Goal: Check status: Check status

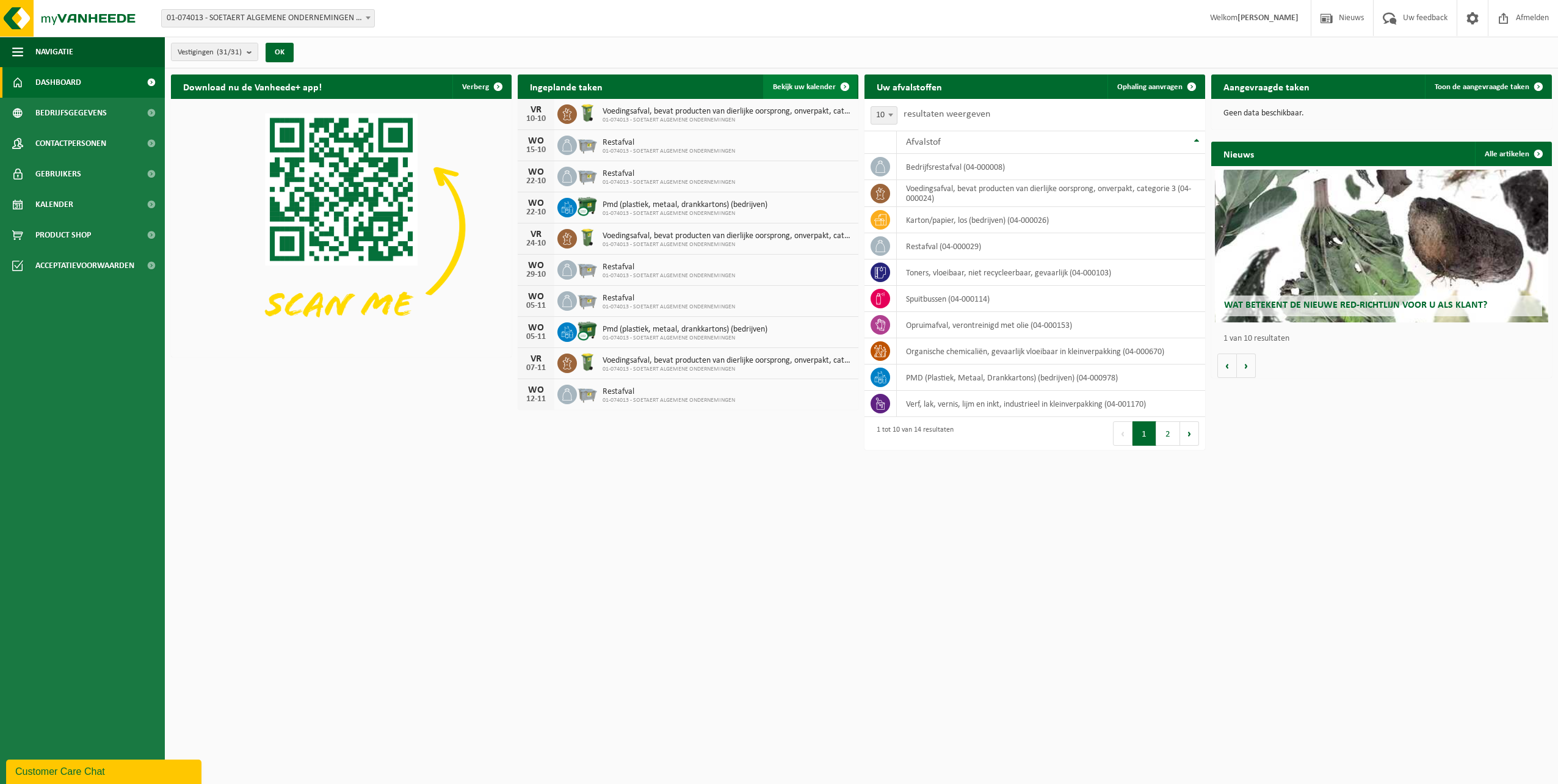
click at [766, 86] on link "Bekijk uw kalender" at bounding box center [809, 86] width 94 height 24
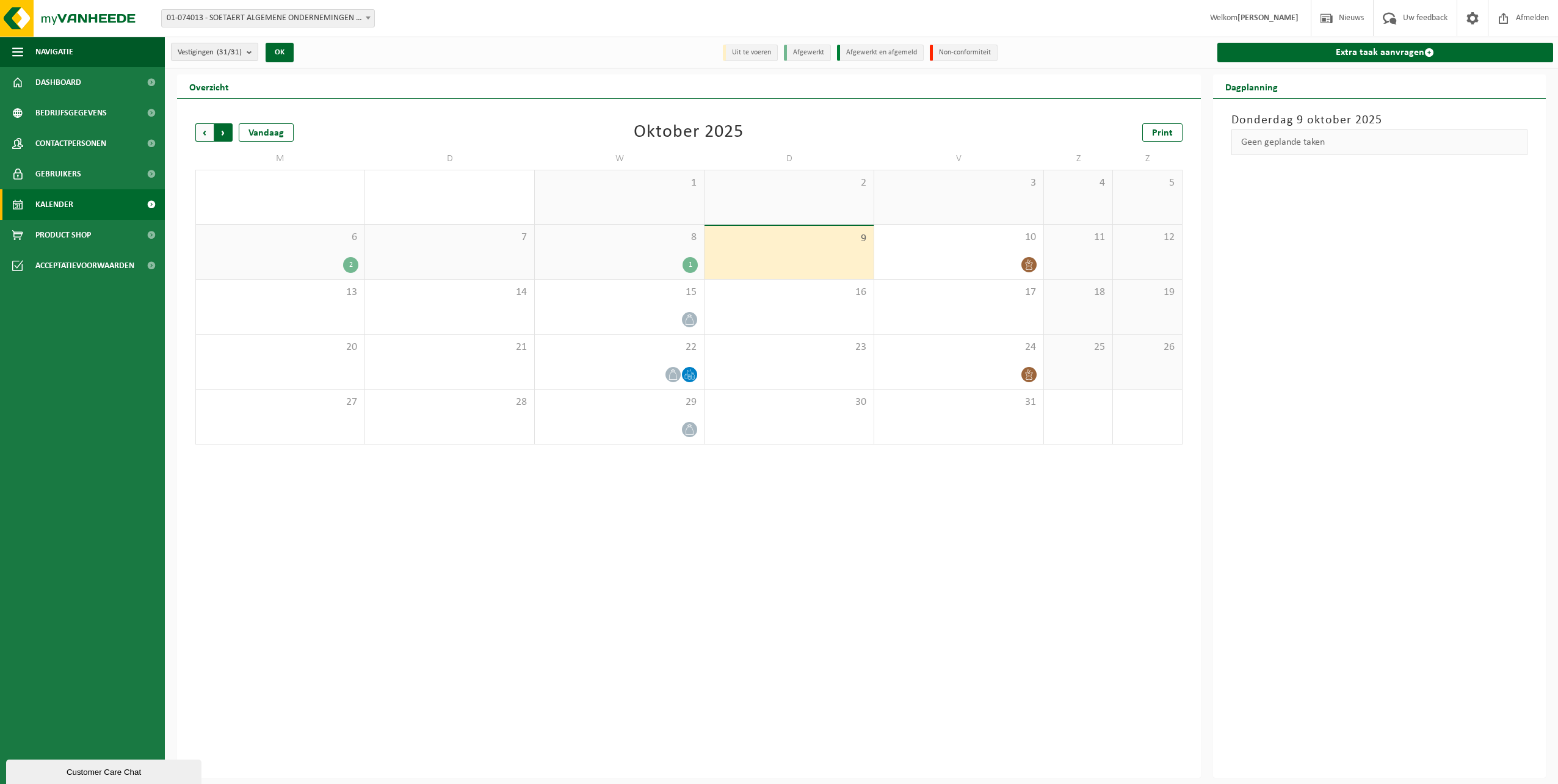
click at [212, 135] on span "Vorige" at bounding box center [205, 133] width 19 height 19
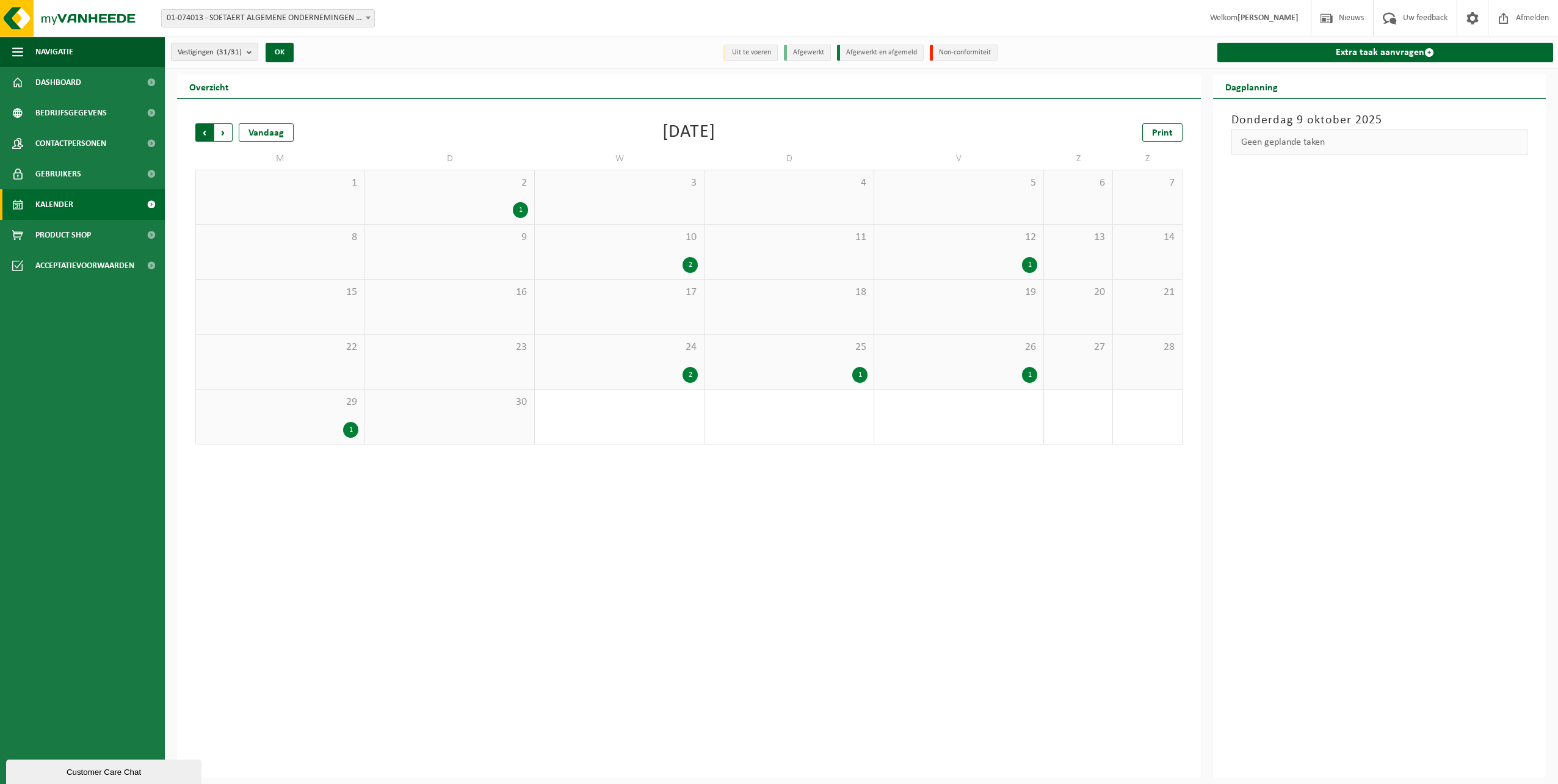
click at [228, 128] on span "Volgende" at bounding box center [223, 133] width 19 height 19
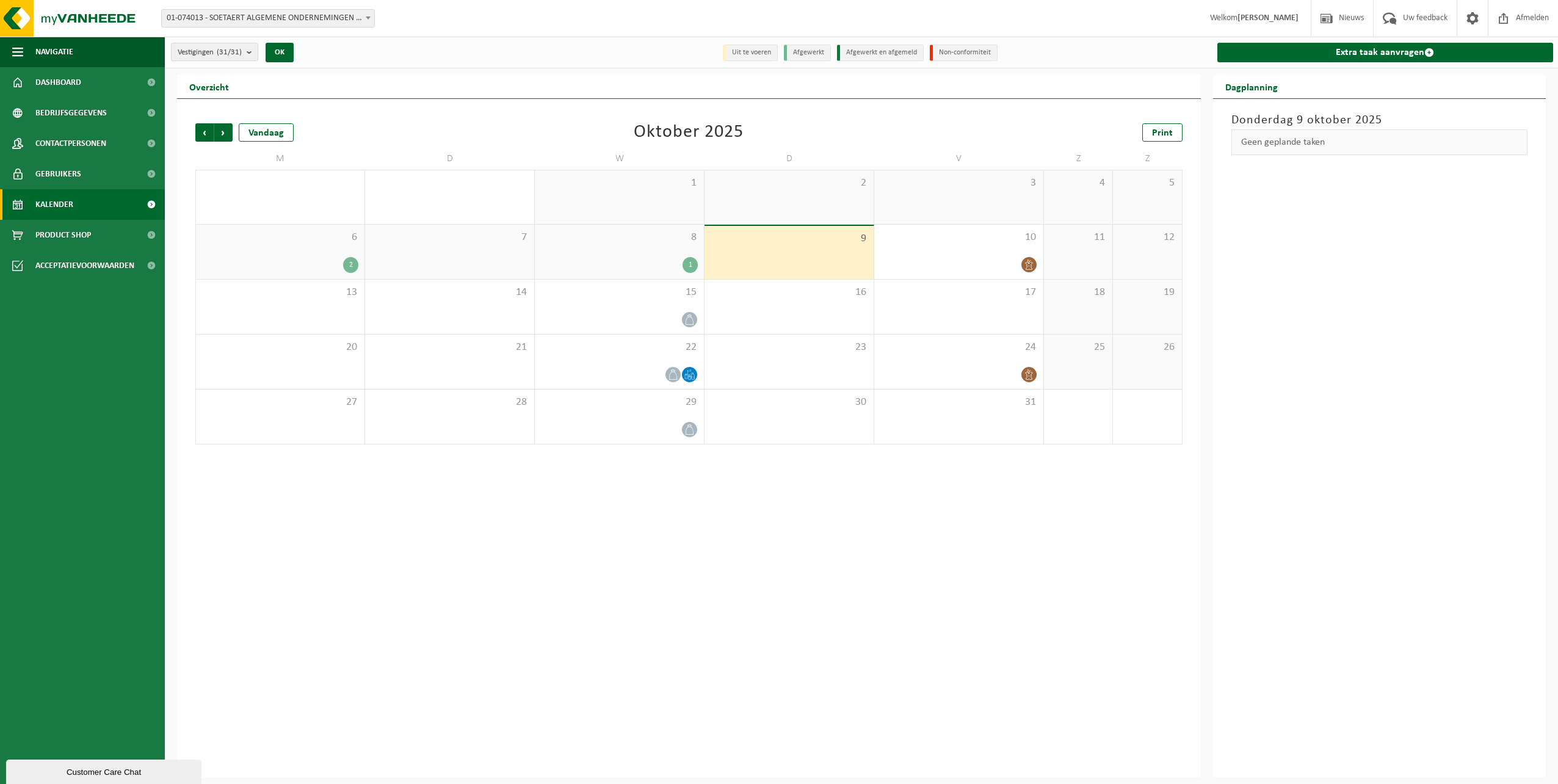
click at [312, 255] on div "6 2" at bounding box center [280, 251] width 168 height 54
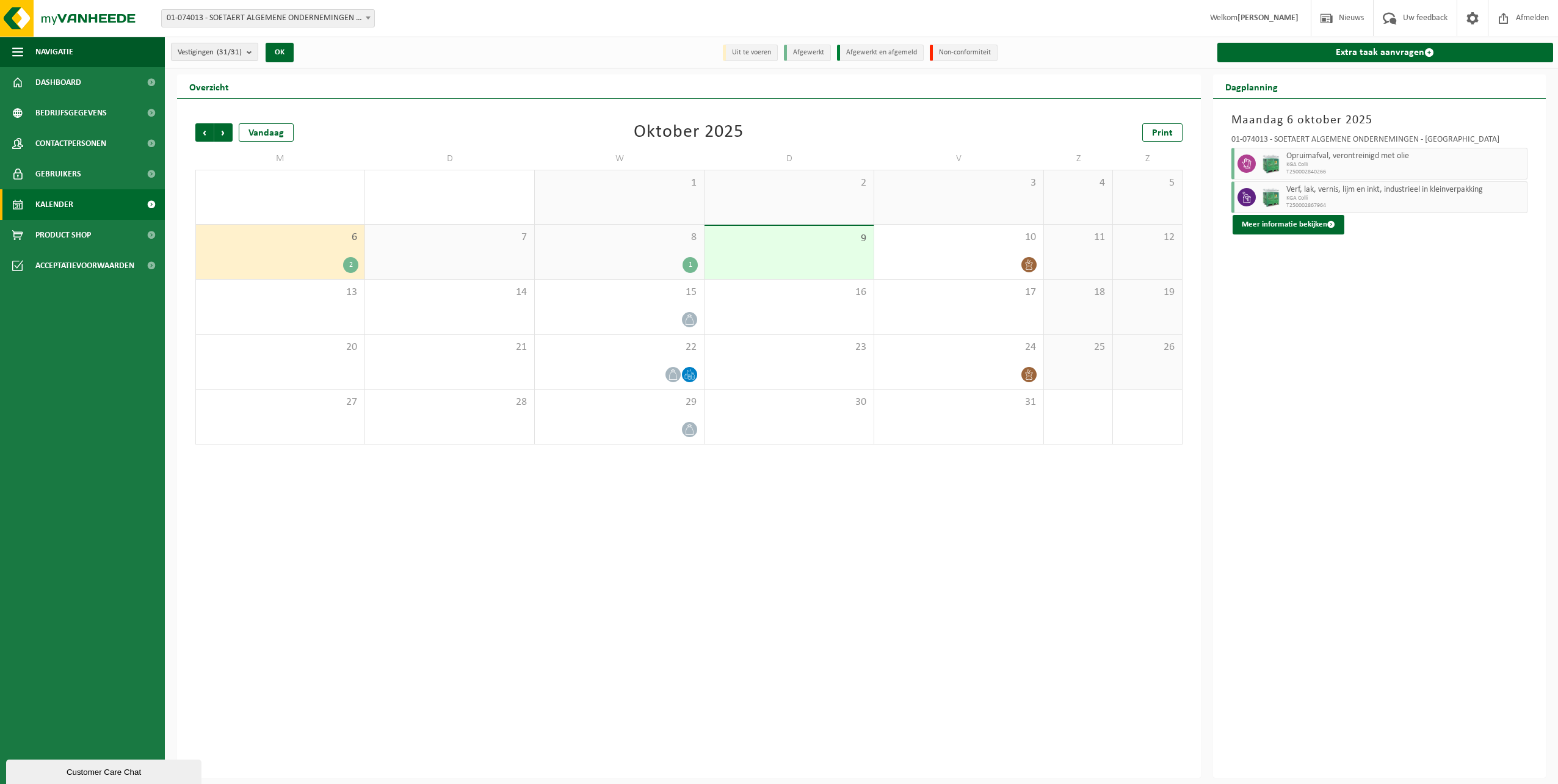
click at [654, 238] on span "8" at bounding box center [619, 237] width 157 height 13
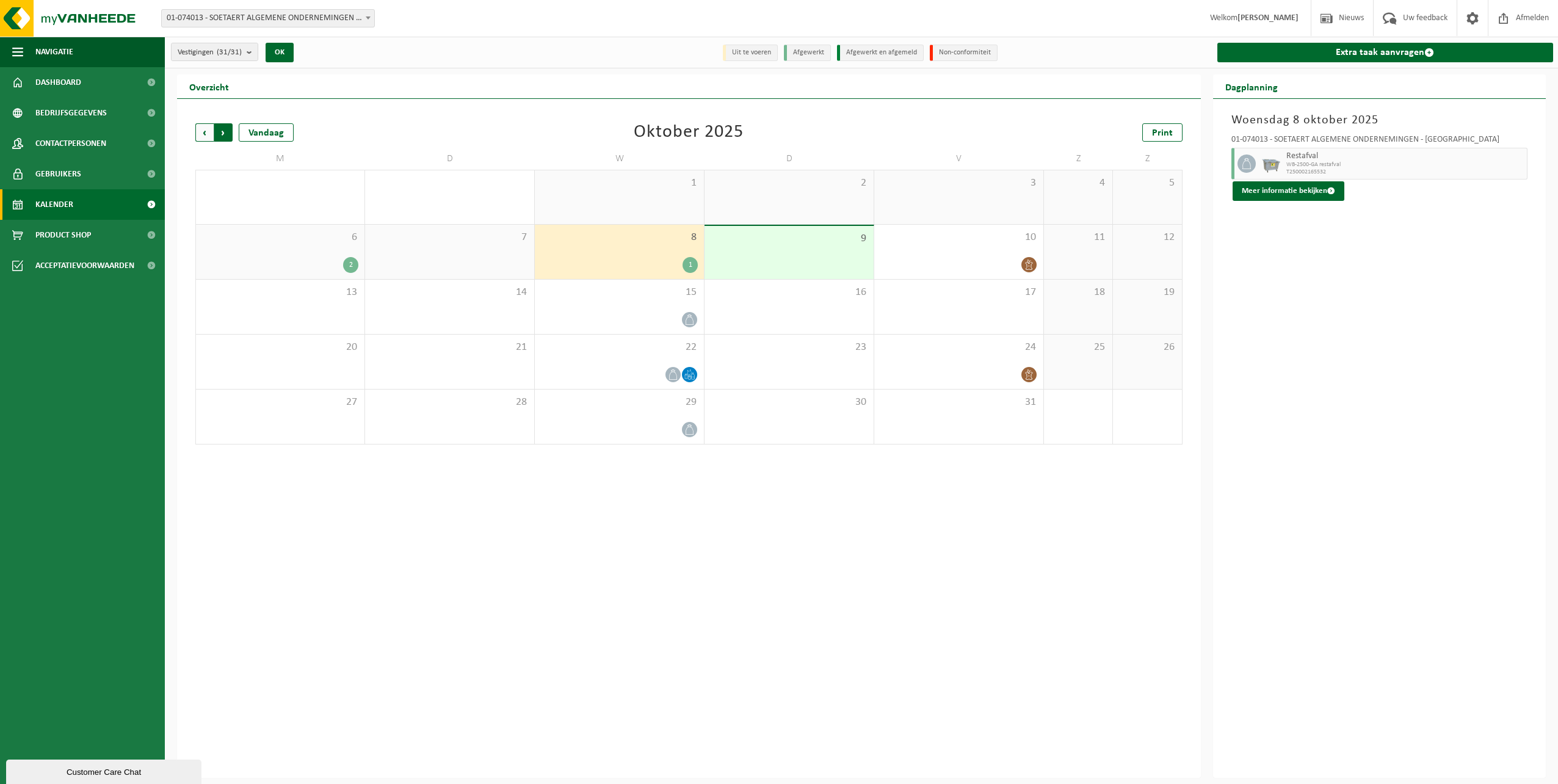
click at [203, 130] on span "Vorige" at bounding box center [205, 133] width 19 height 19
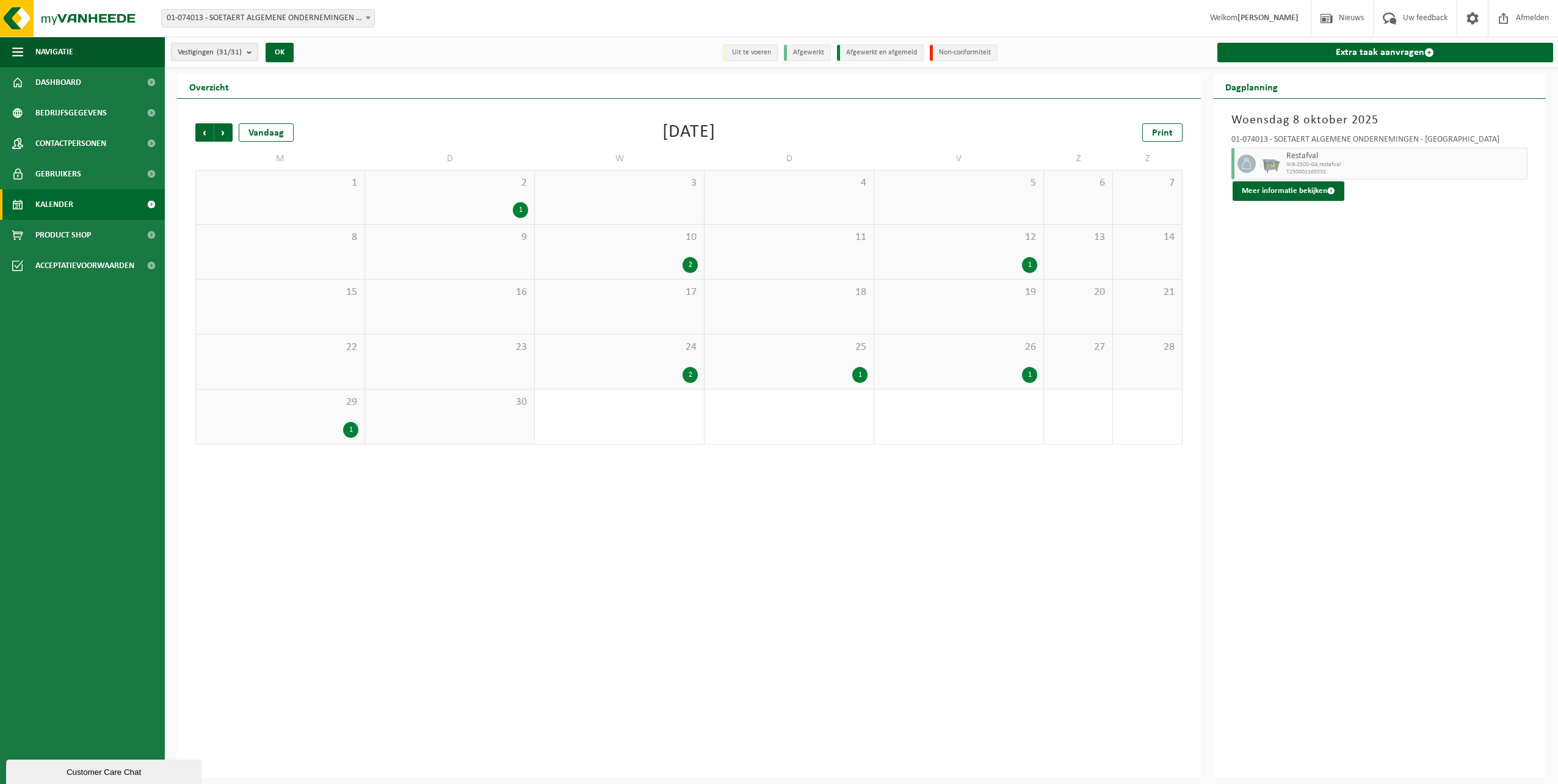
click at [587, 235] on span "10" at bounding box center [619, 237] width 157 height 13
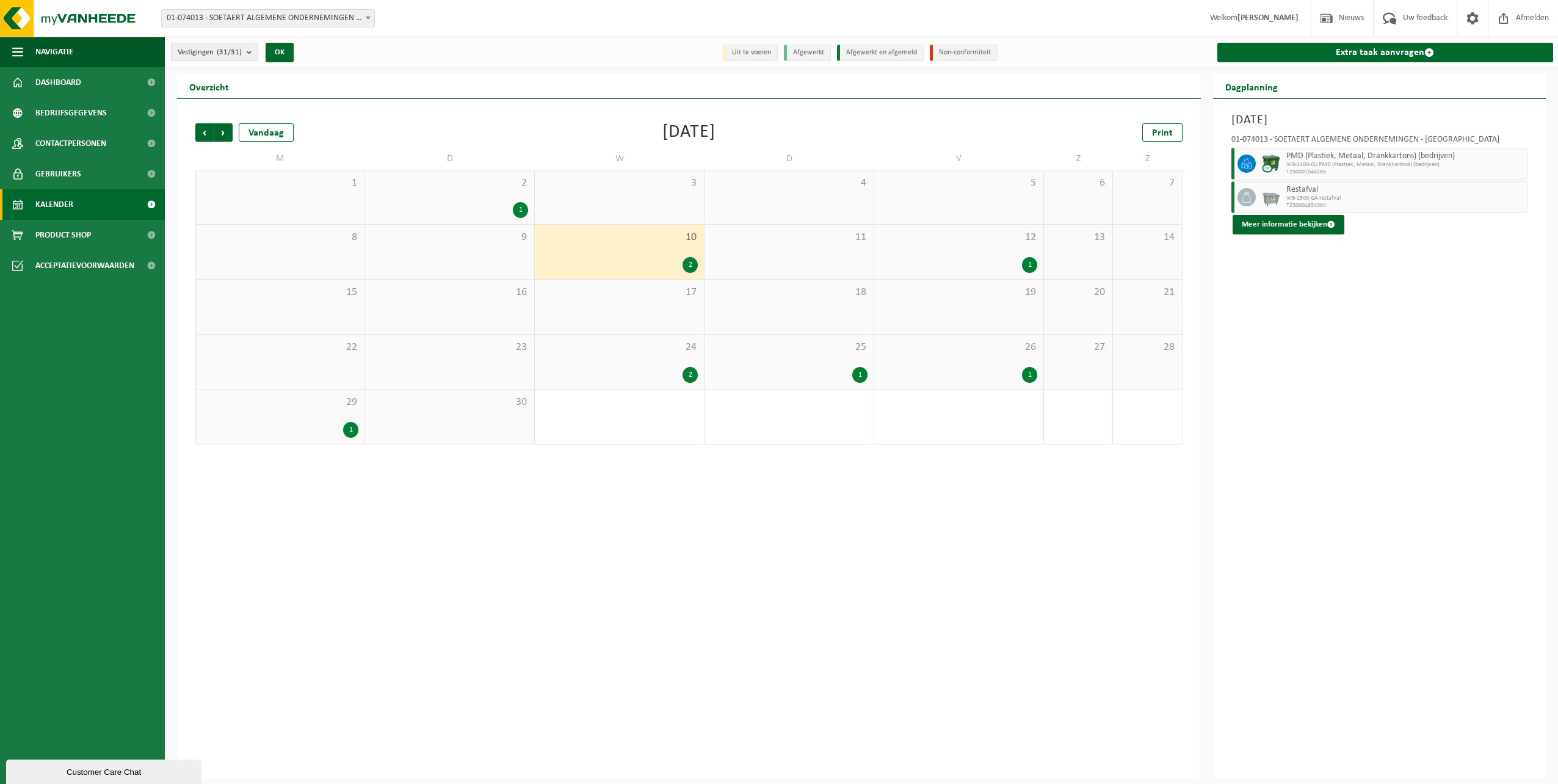
click at [651, 368] on div "2" at bounding box center [619, 374] width 157 height 16
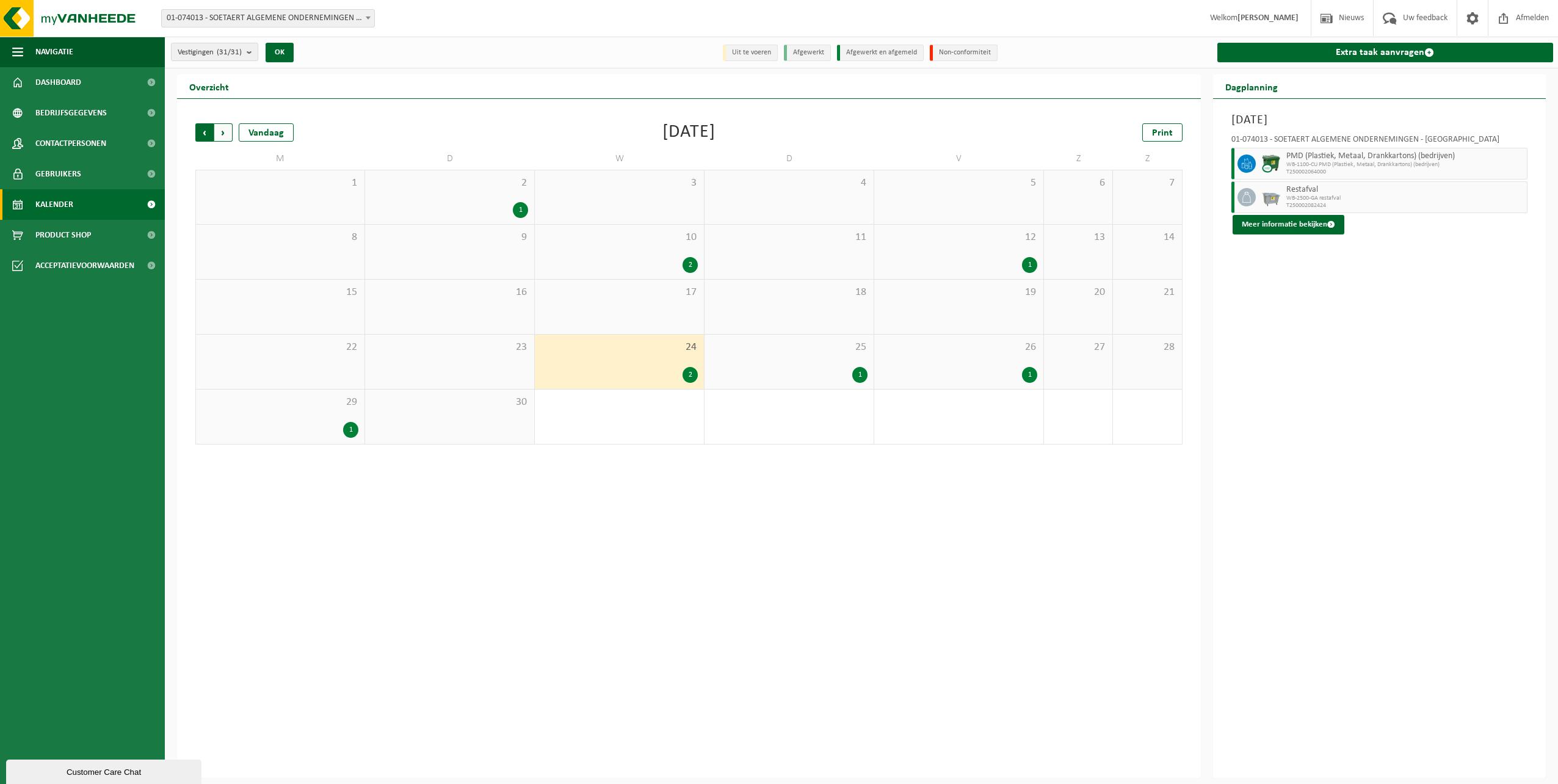
click at [221, 130] on span "Volgende" at bounding box center [223, 133] width 19 height 19
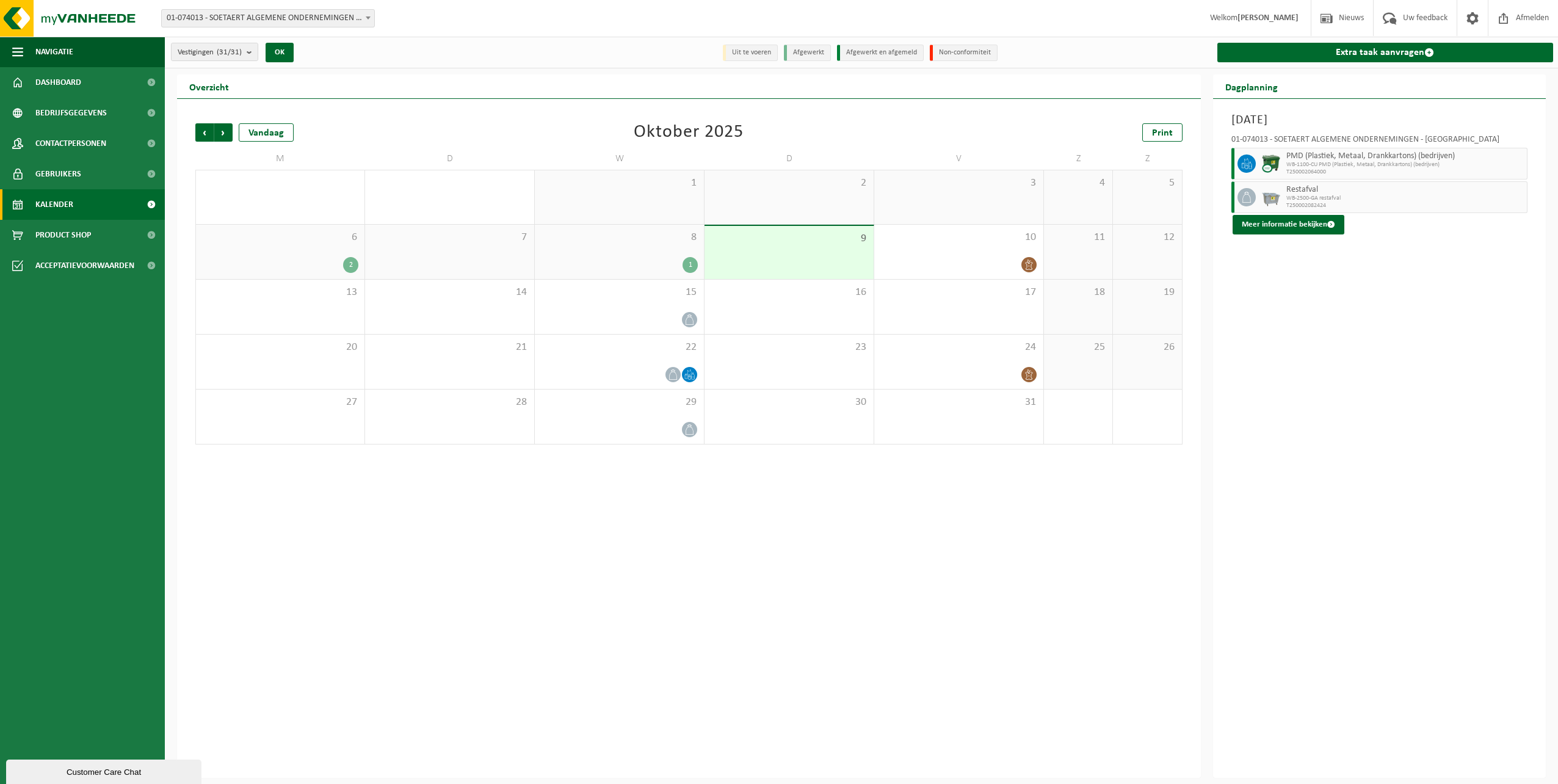
click at [648, 253] on div "8 1" at bounding box center [619, 251] width 169 height 54
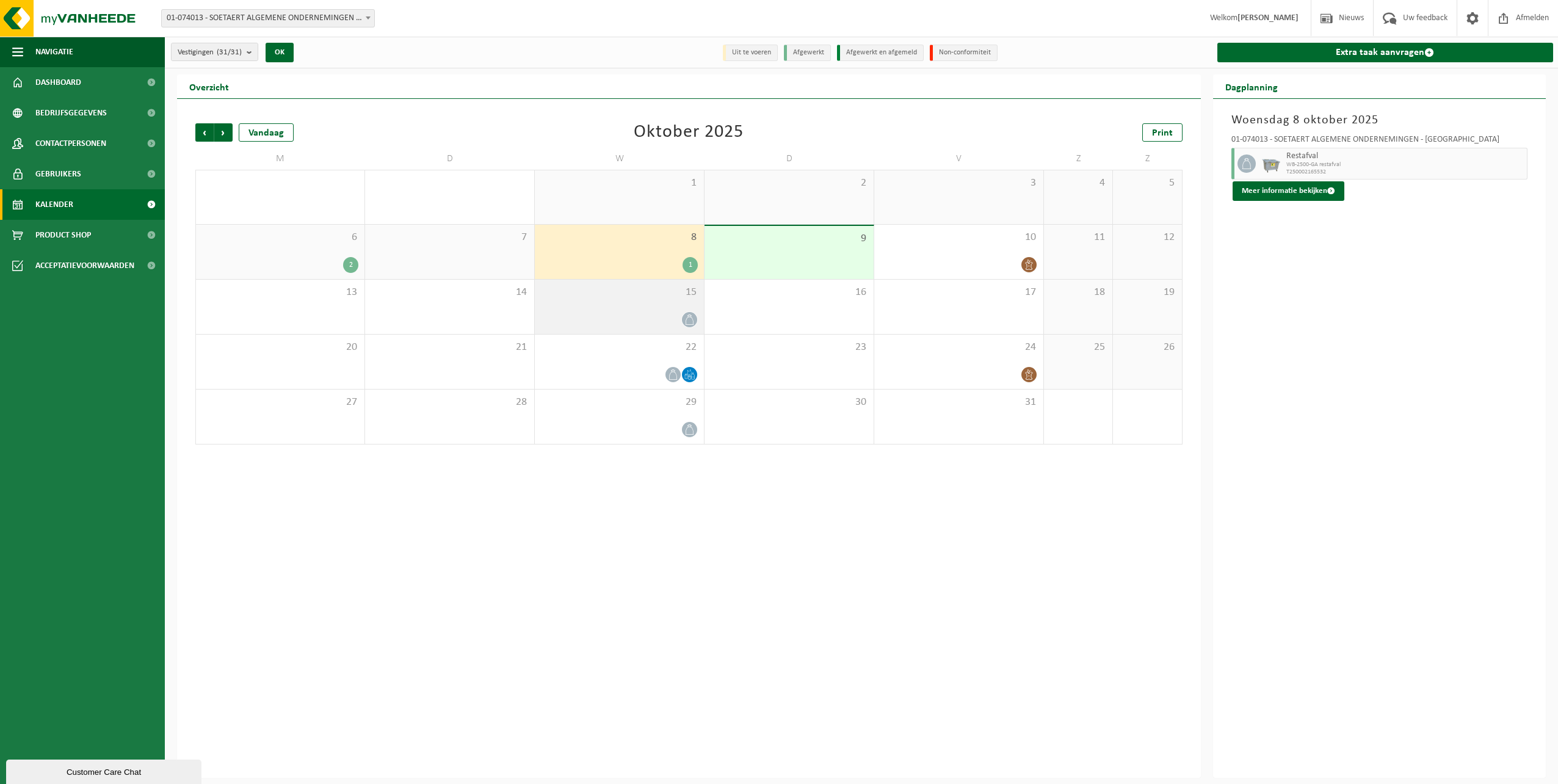
click at [656, 316] on div at bounding box center [619, 320] width 157 height 17
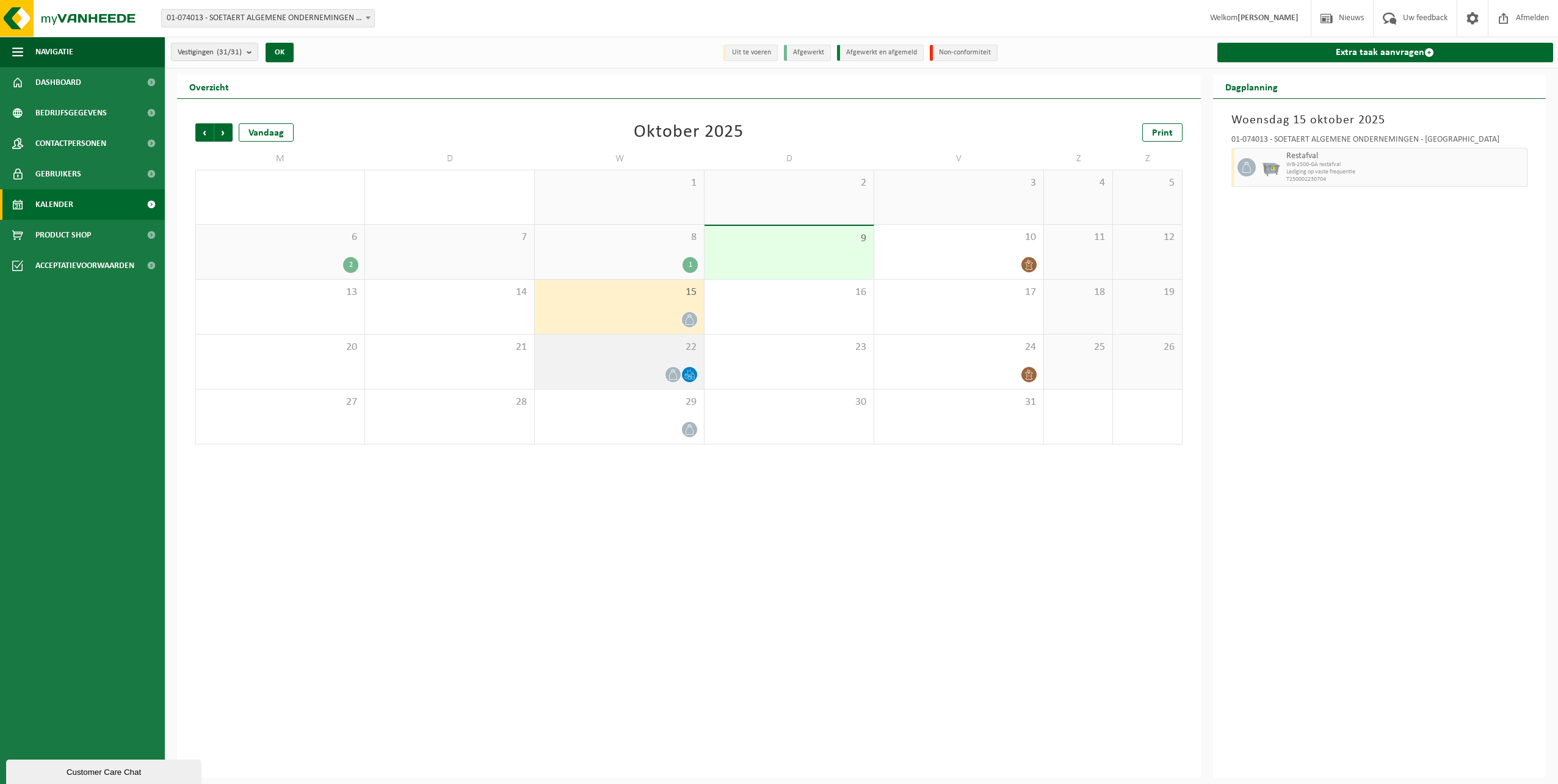
click at [658, 376] on div at bounding box center [619, 375] width 157 height 17
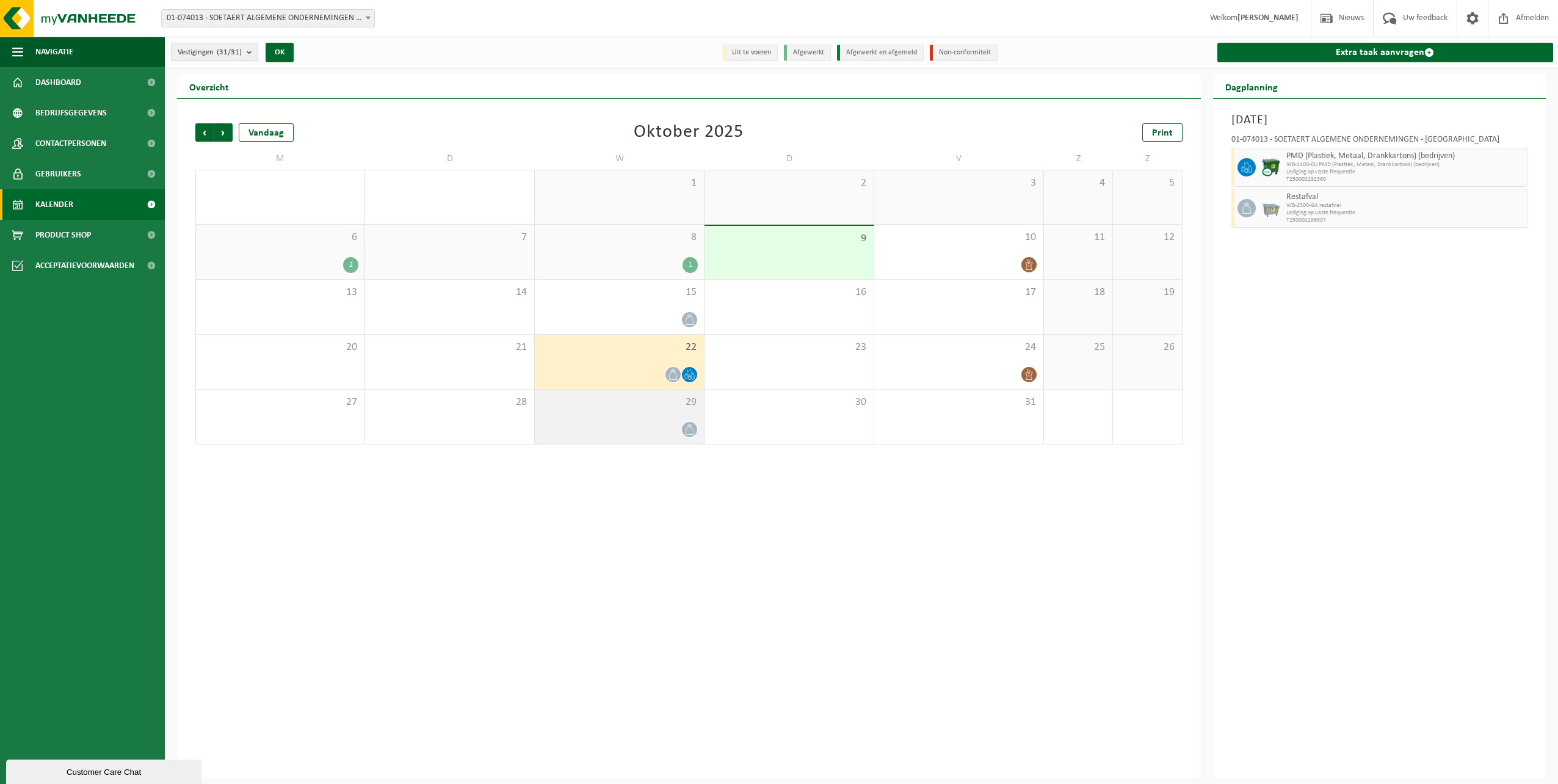
click at [660, 404] on span "29" at bounding box center [619, 402] width 157 height 13
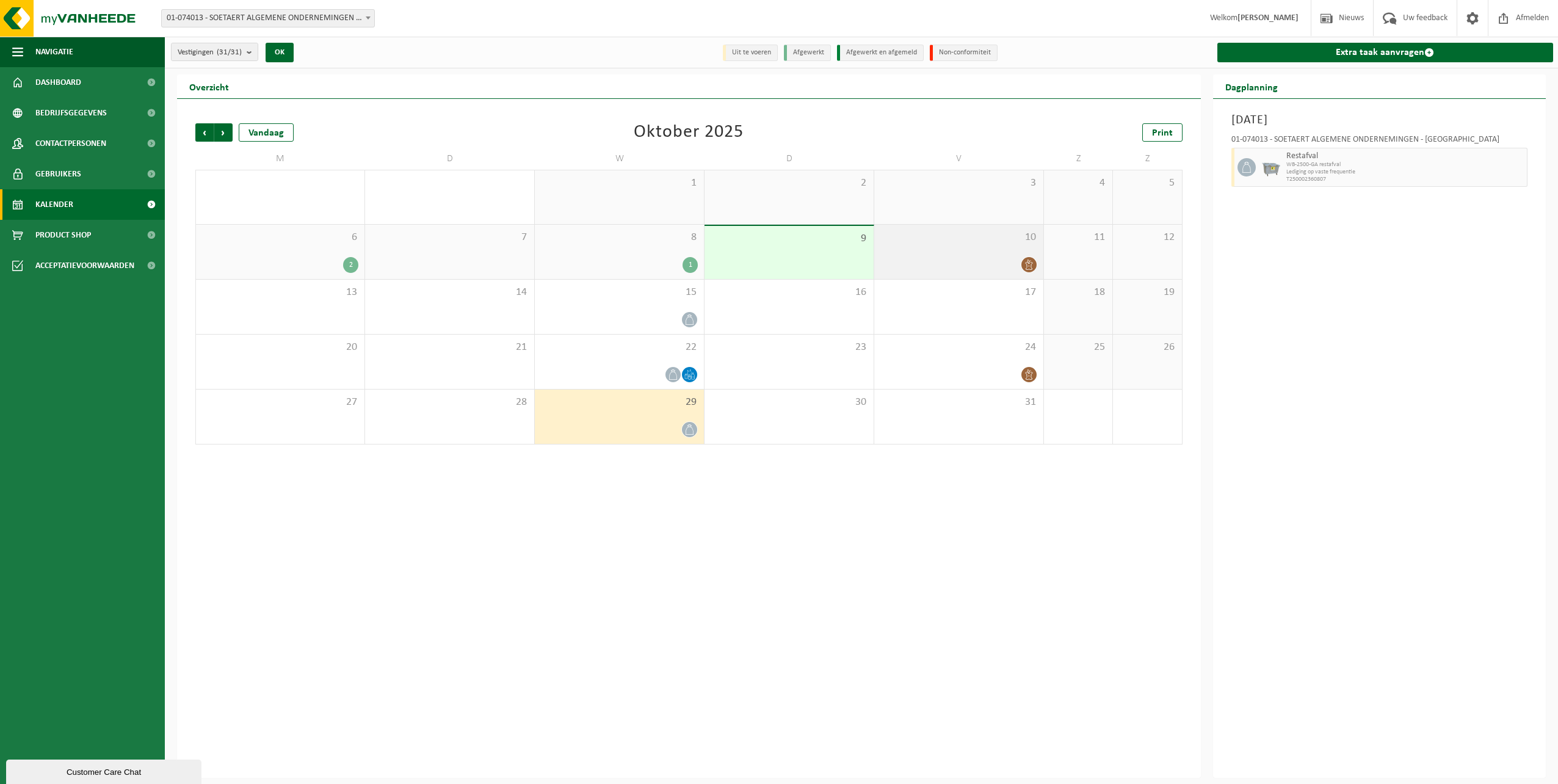
click at [1016, 267] on div at bounding box center [958, 265] width 157 height 17
